Goal: Transaction & Acquisition: Purchase product/service

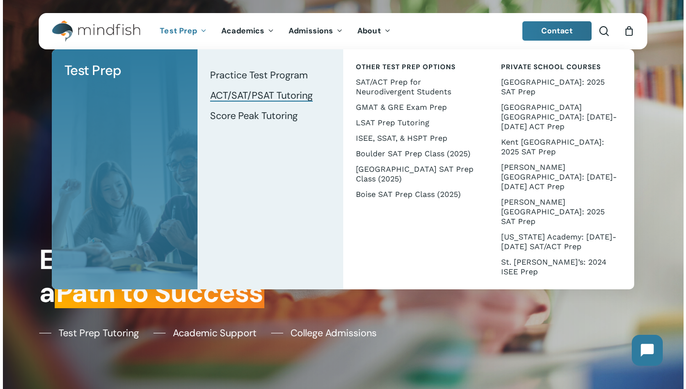
click at [226, 93] on span "ACT/SAT/PSAT Tutoring" at bounding box center [261, 95] width 103 height 13
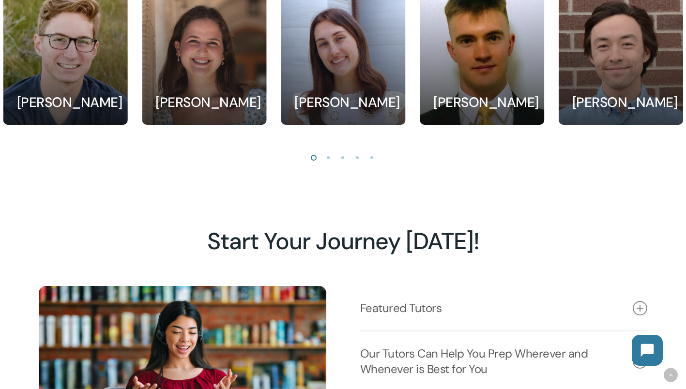
scroll to position [878, 0]
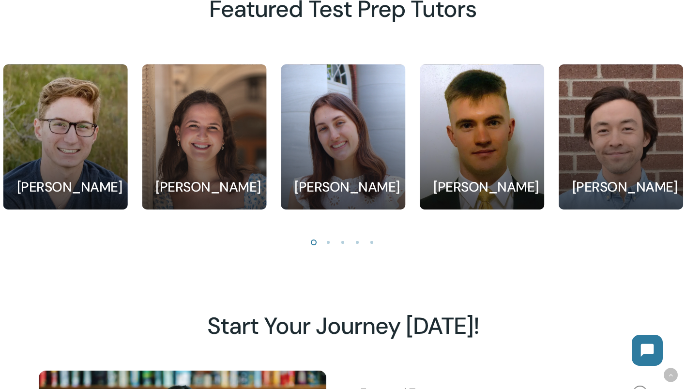
click at [329, 239] on li "Page dot 2" at bounding box center [328, 242] width 15 height 15
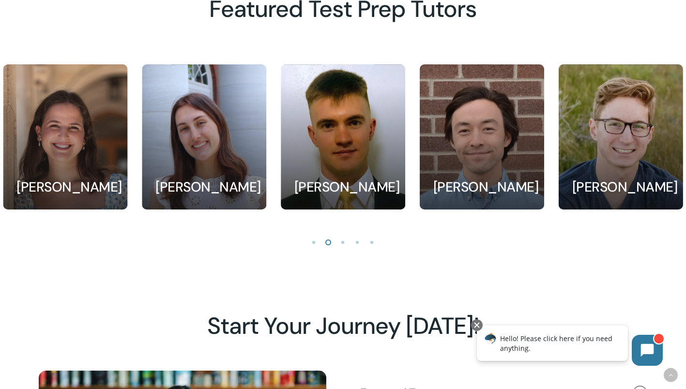
click at [342, 244] on li "Page dot 3" at bounding box center [343, 242] width 15 height 15
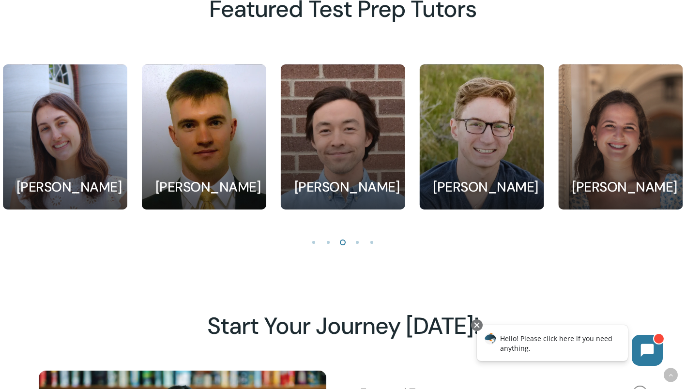
click at [361, 242] on li "Page dot 4" at bounding box center [357, 242] width 15 height 15
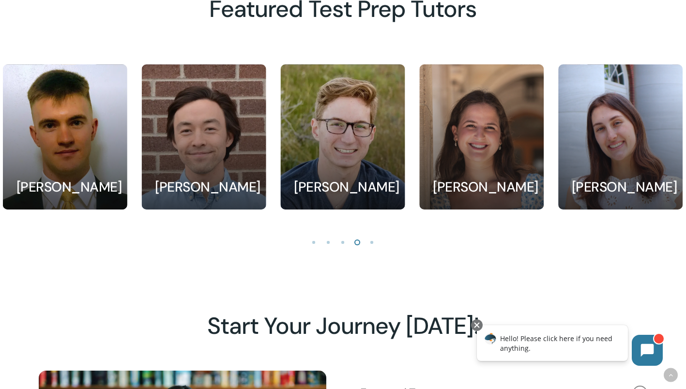
click at [370, 246] on li "Page dot 5" at bounding box center [372, 242] width 15 height 15
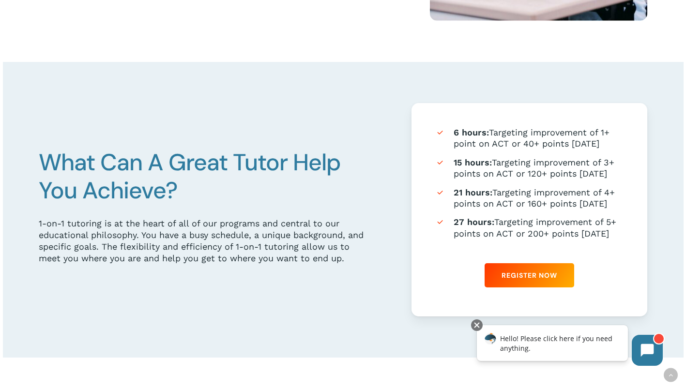
scroll to position [475, 0]
click at [517, 273] on span "Register Now" at bounding box center [529, 275] width 56 height 10
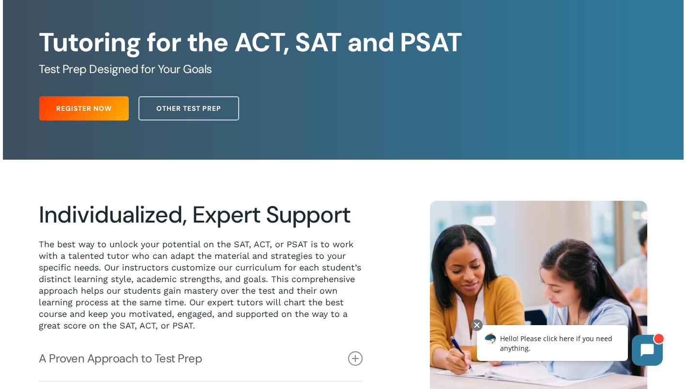
scroll to position [80, 0]
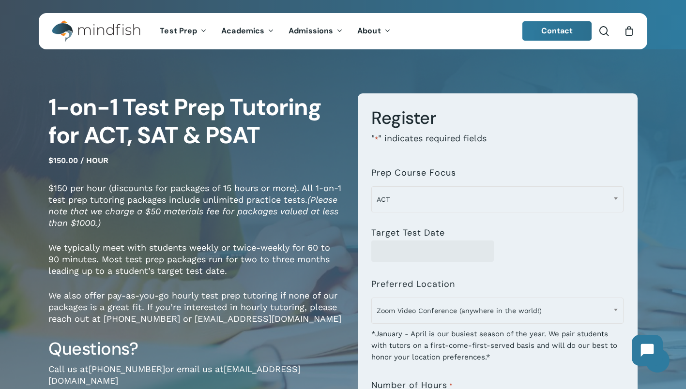
scroll to position [49, 0]
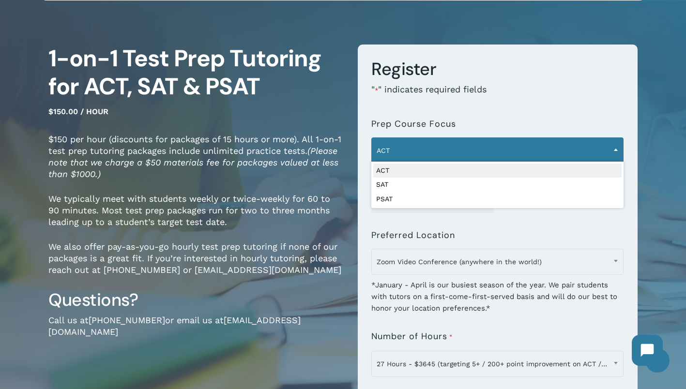
click at [434, 154] on span "ACT" at bounding box center [497, 150] width 251 height 20
select select "***"
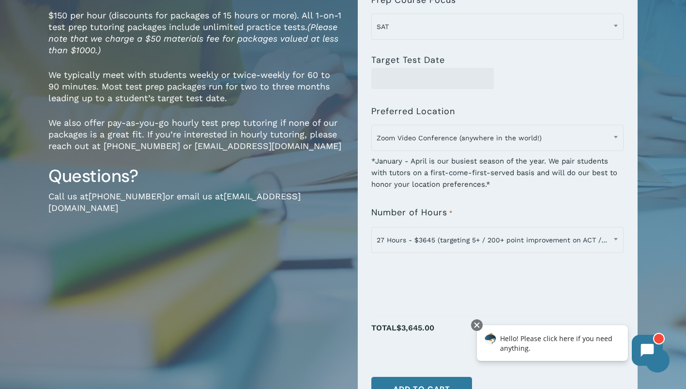
scroll to position [173, 0]
click at [428, 231] on span "27 Hours - $3645 (targeting 5+ / 200+ point improvement on ACT / SAT; reg. $405…" at bounding box center [497, 239] width 251 height 20
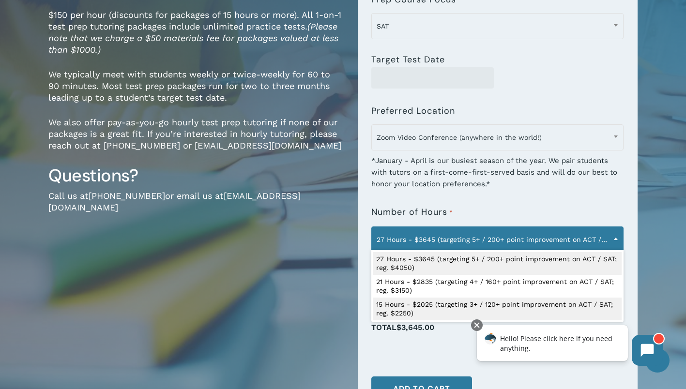
select select "**********"
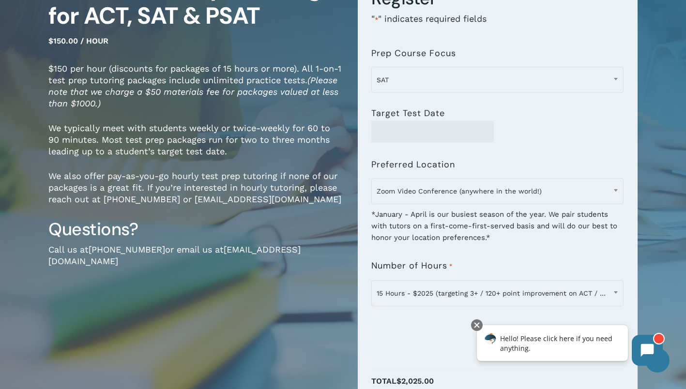
scroll to position [61, 0]
